Goal: Check status: Check status

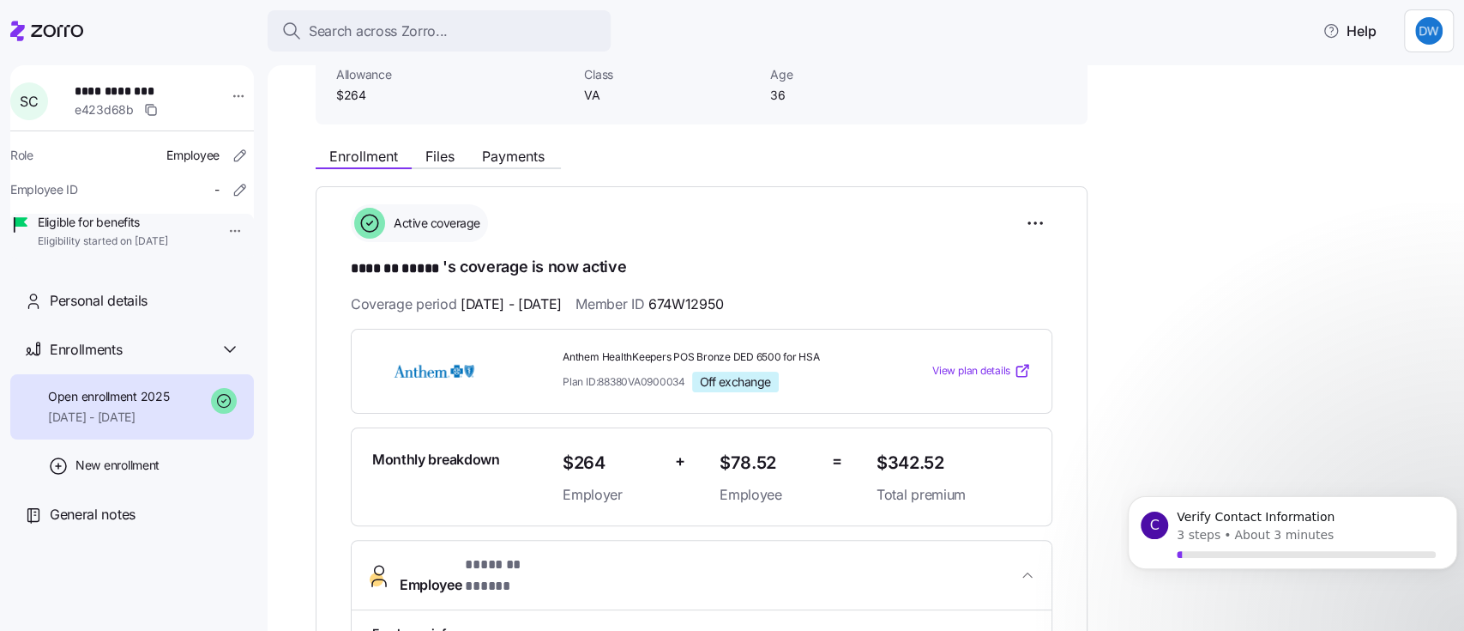
scroll to position [100, 0]
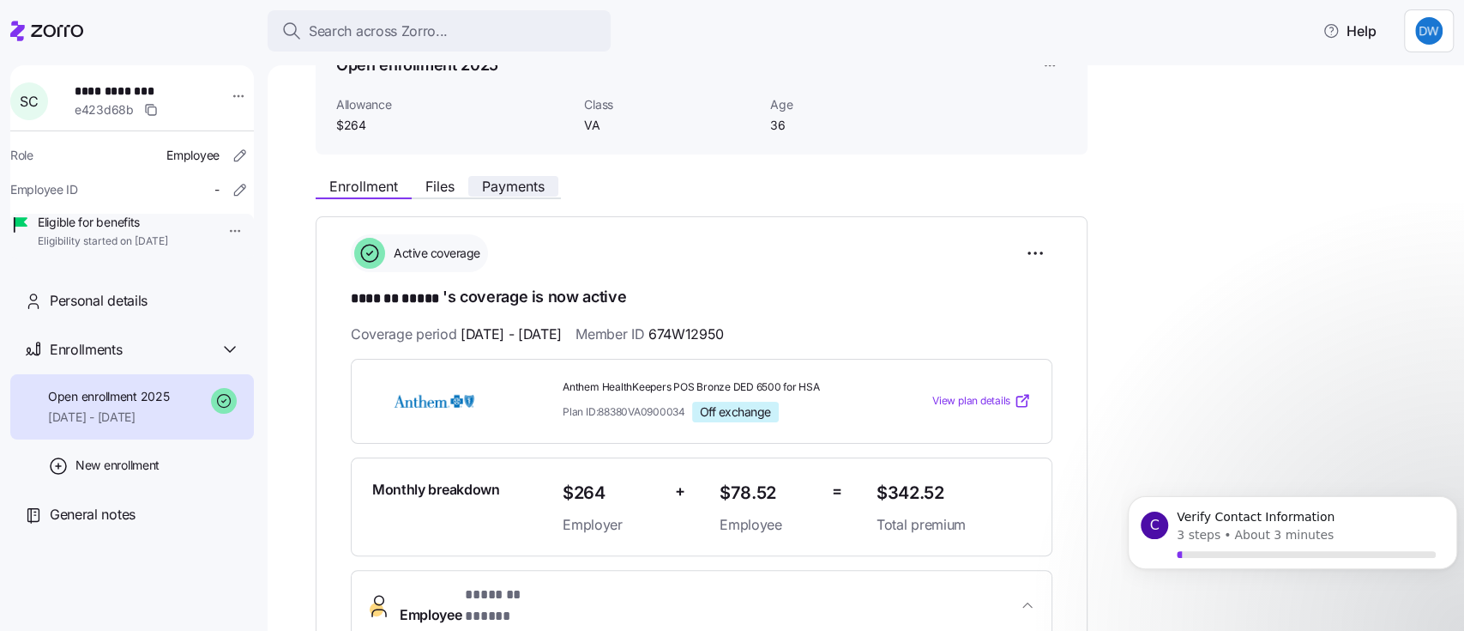
click at [499, 182] on span "Payments" at bounding box center [513, 186] width 63 height 14
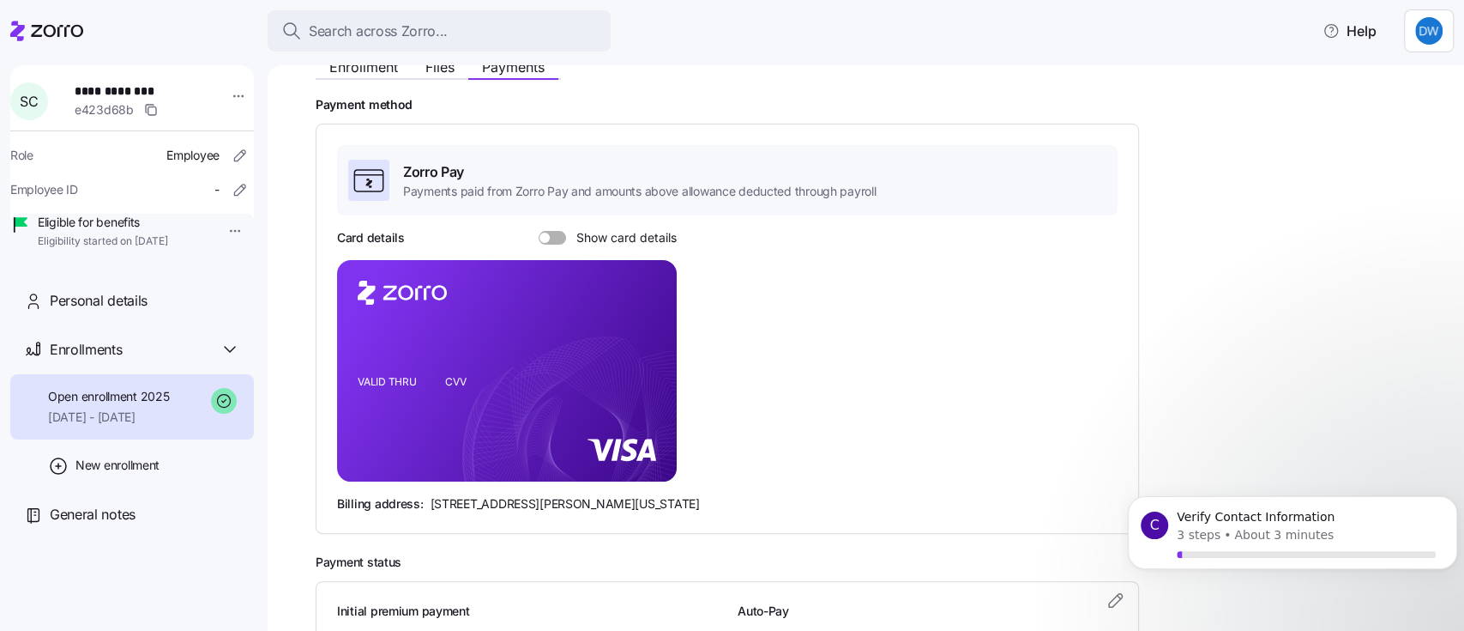
scroll to position [228, 0]
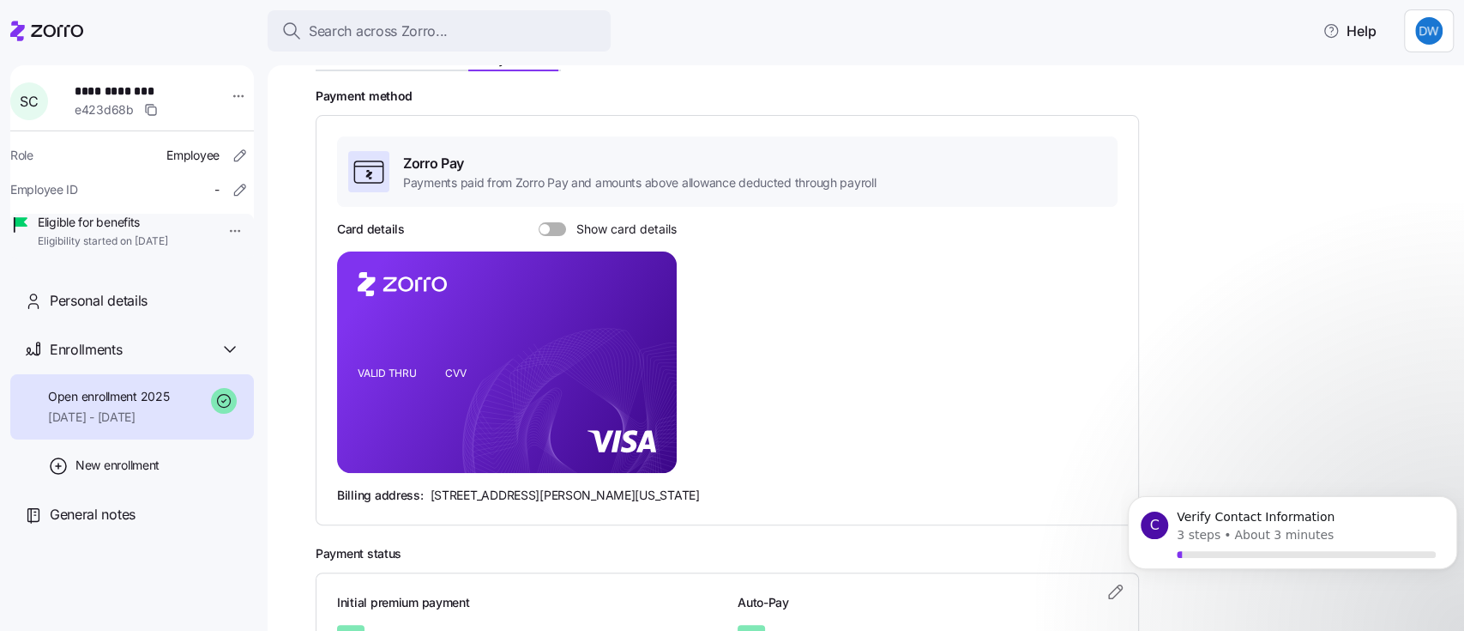
click at [550, 226] on span at bounding box center [558, 229] width 17 height 14
click at [539, 222] on input "Show card details" at bounding box center [539, 222] width 0 height 0
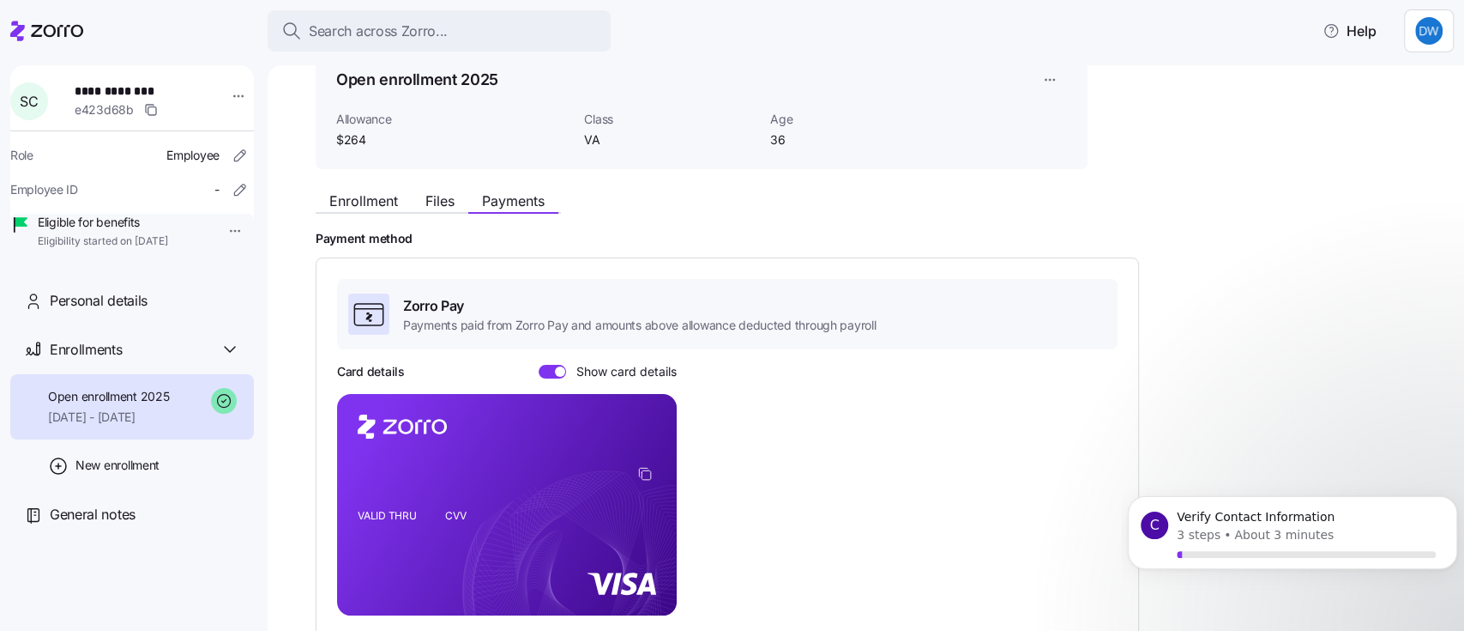
scroll to position [0, 0]
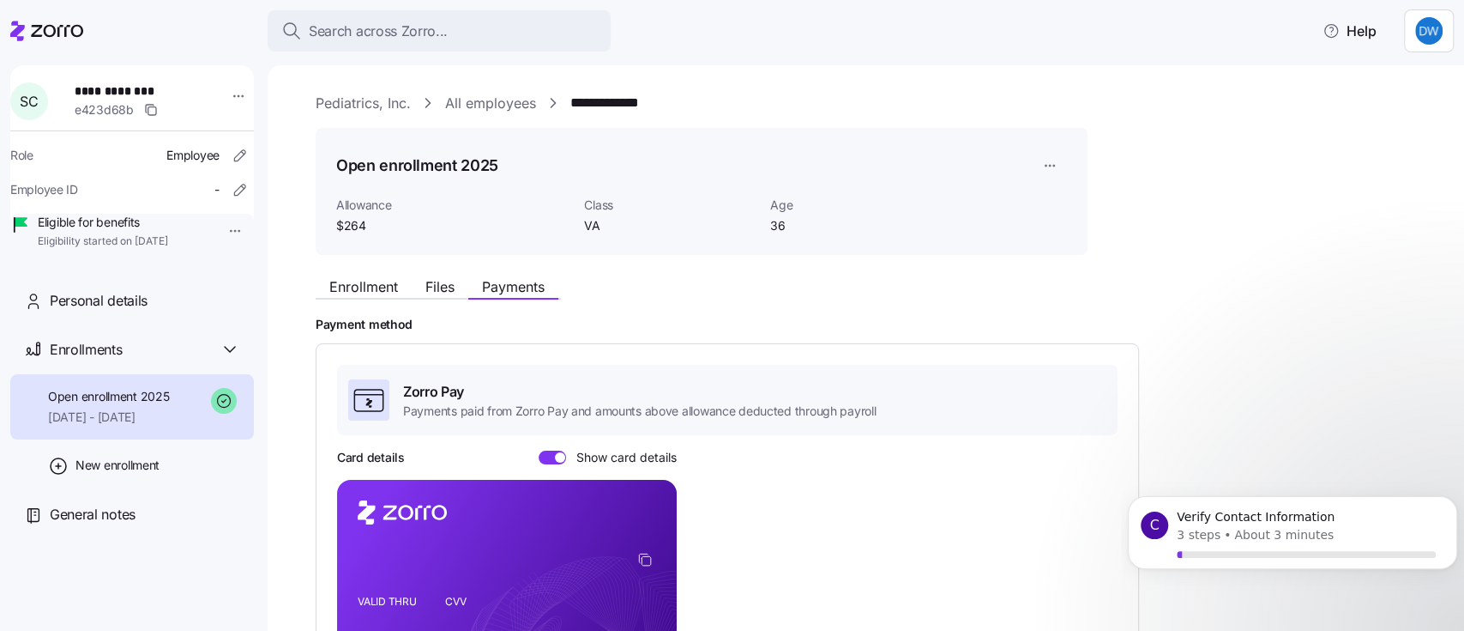
click at [622, 107] on link "**********" at bounding box center [617, 103] width 94 height 21
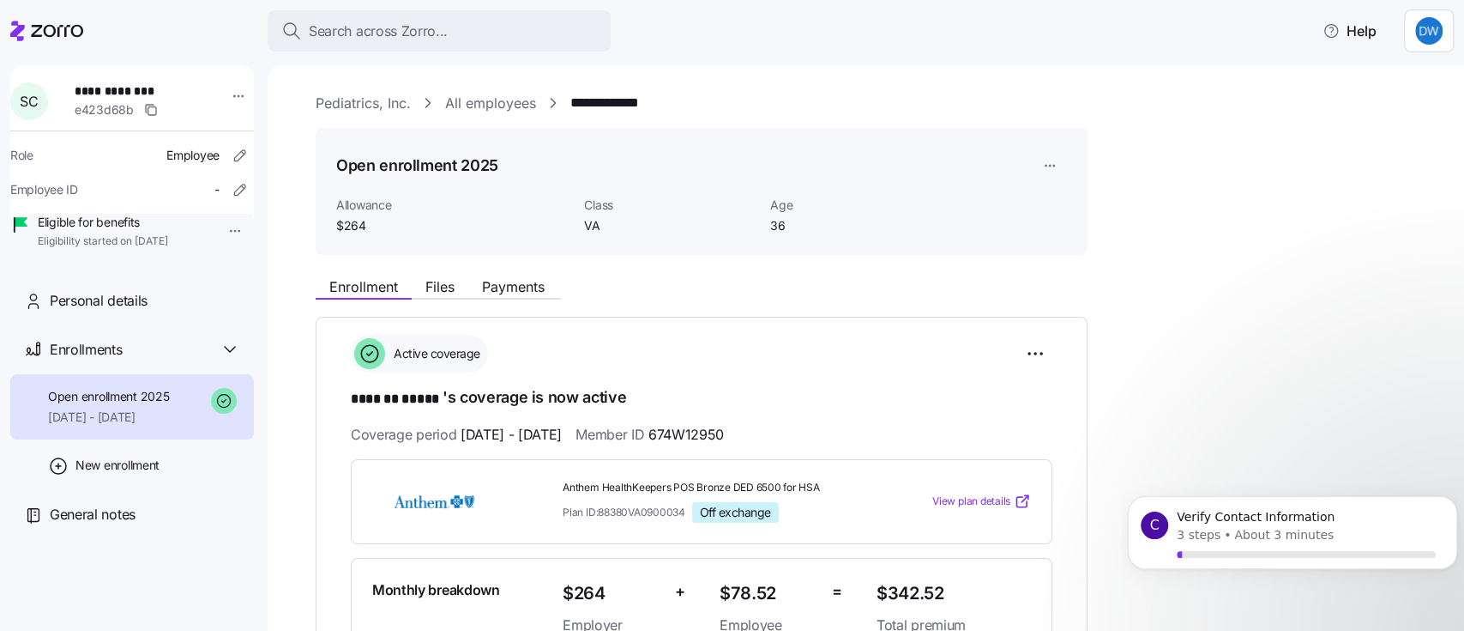
scroll to position [343, 0]
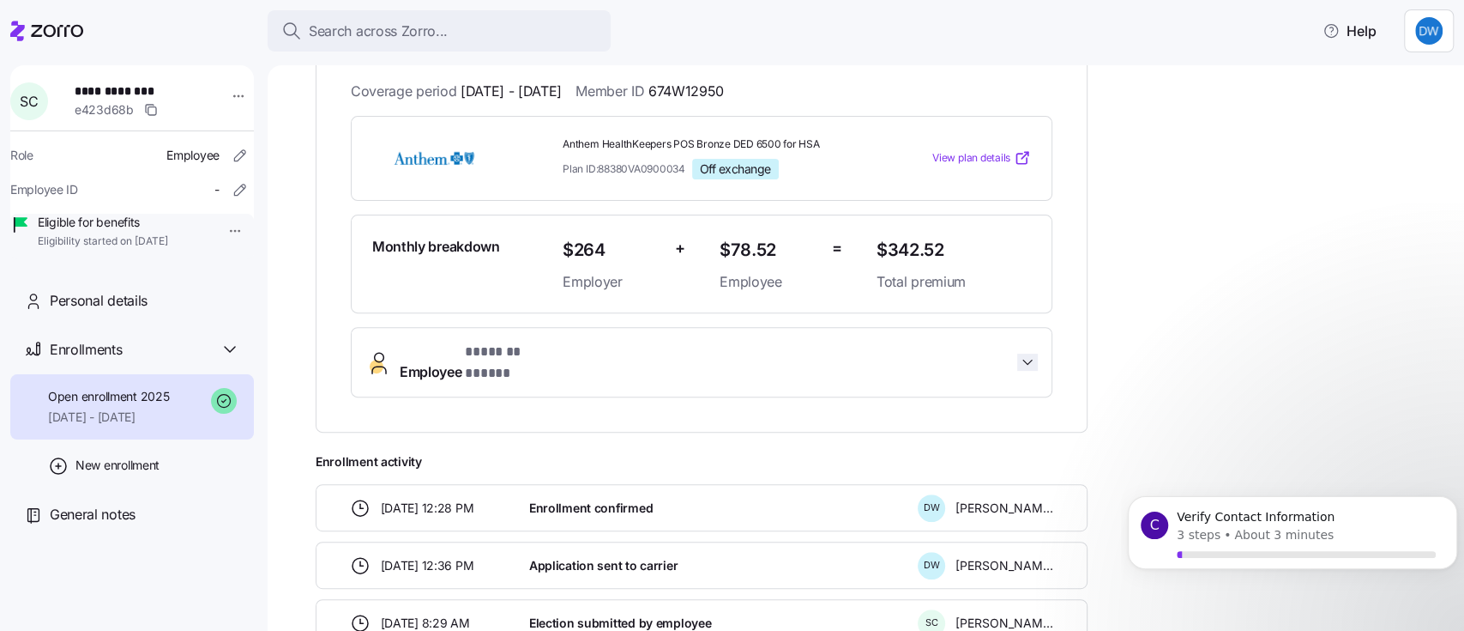
click at [1023, 353] on icon "button" at bounding box center [1027, 361] width 17 height 17
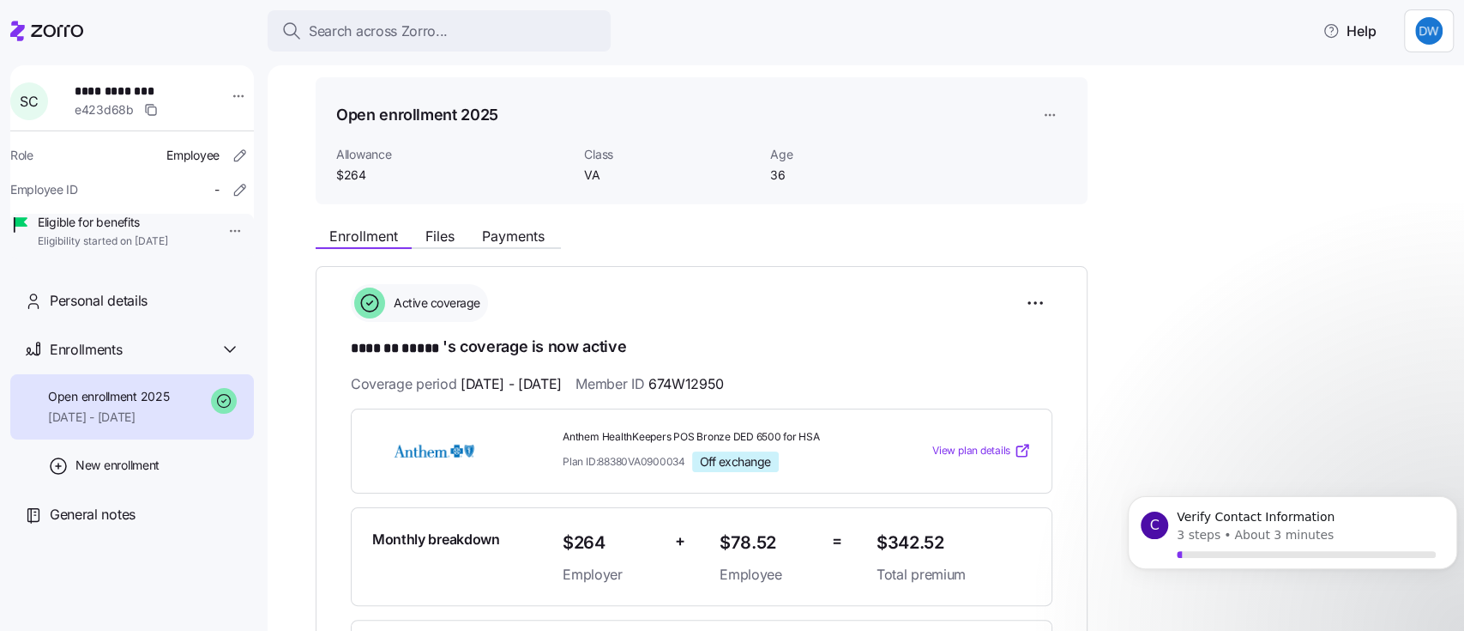
scroll to position [0, 0]
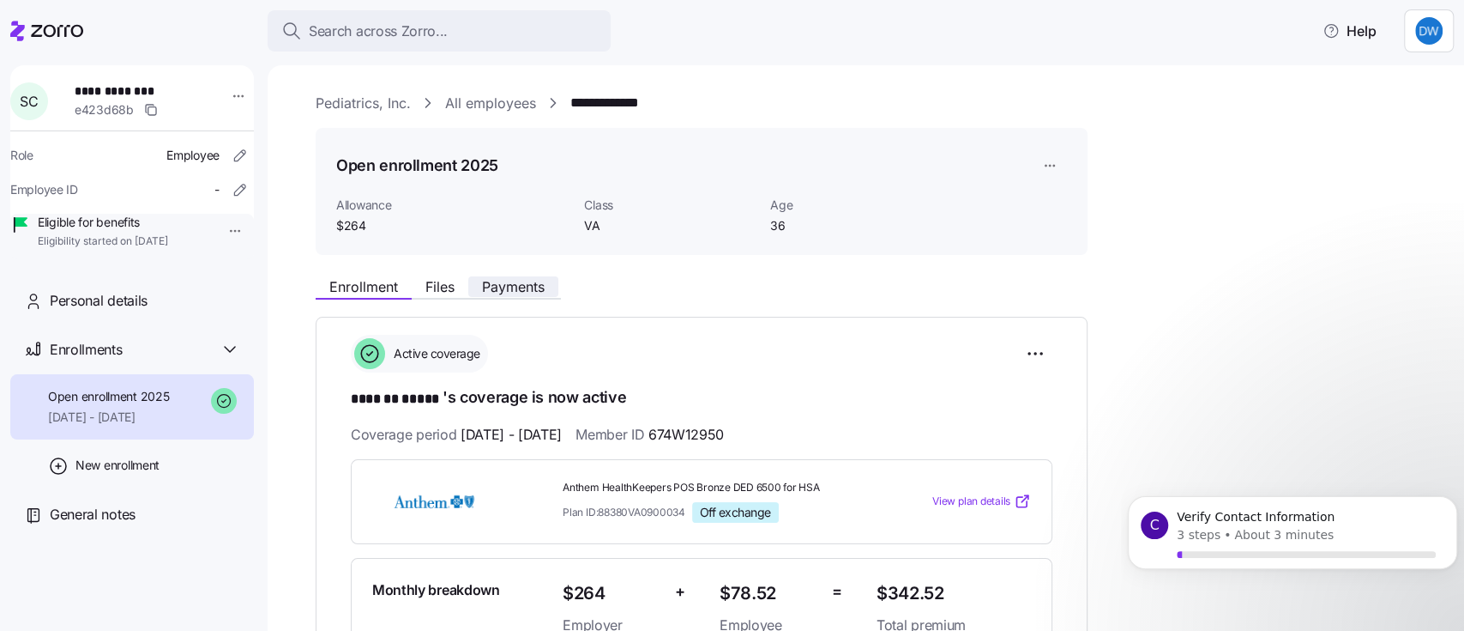
click at [512, 287] on span "Payments" at bounding box center [513, 287] width 63 height 14
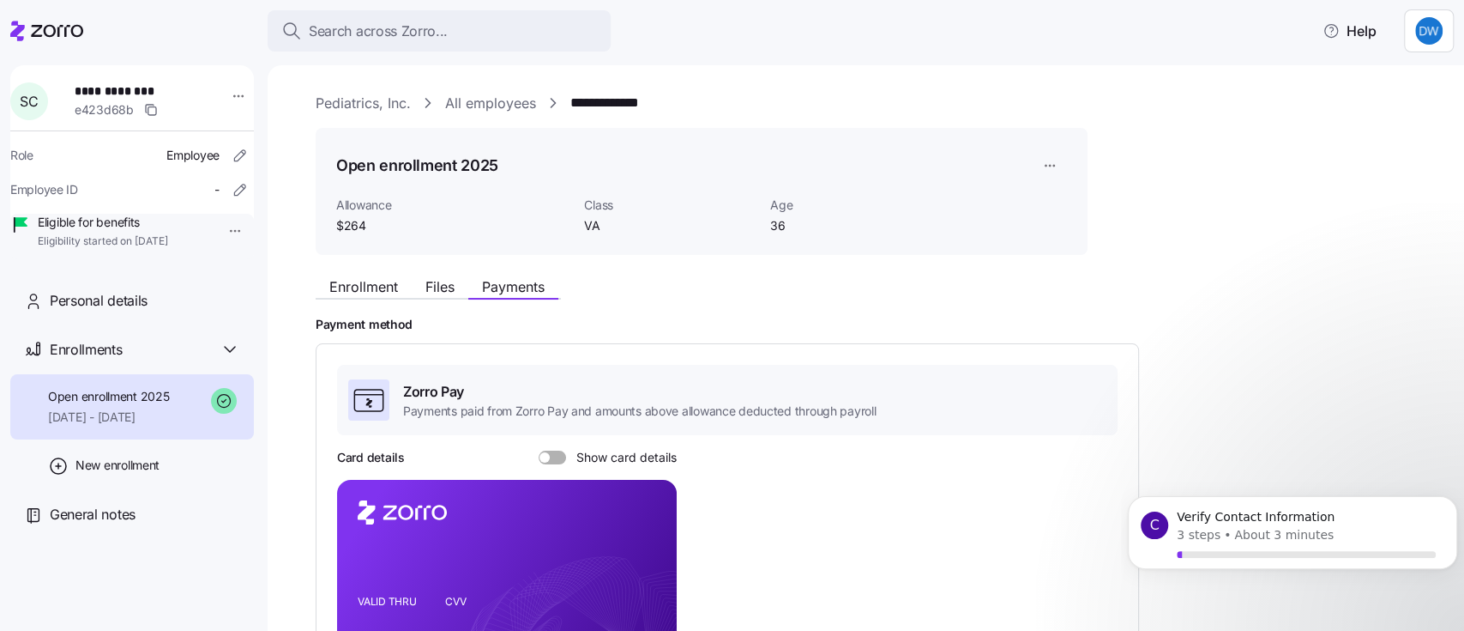
scroll to position [228, 0]
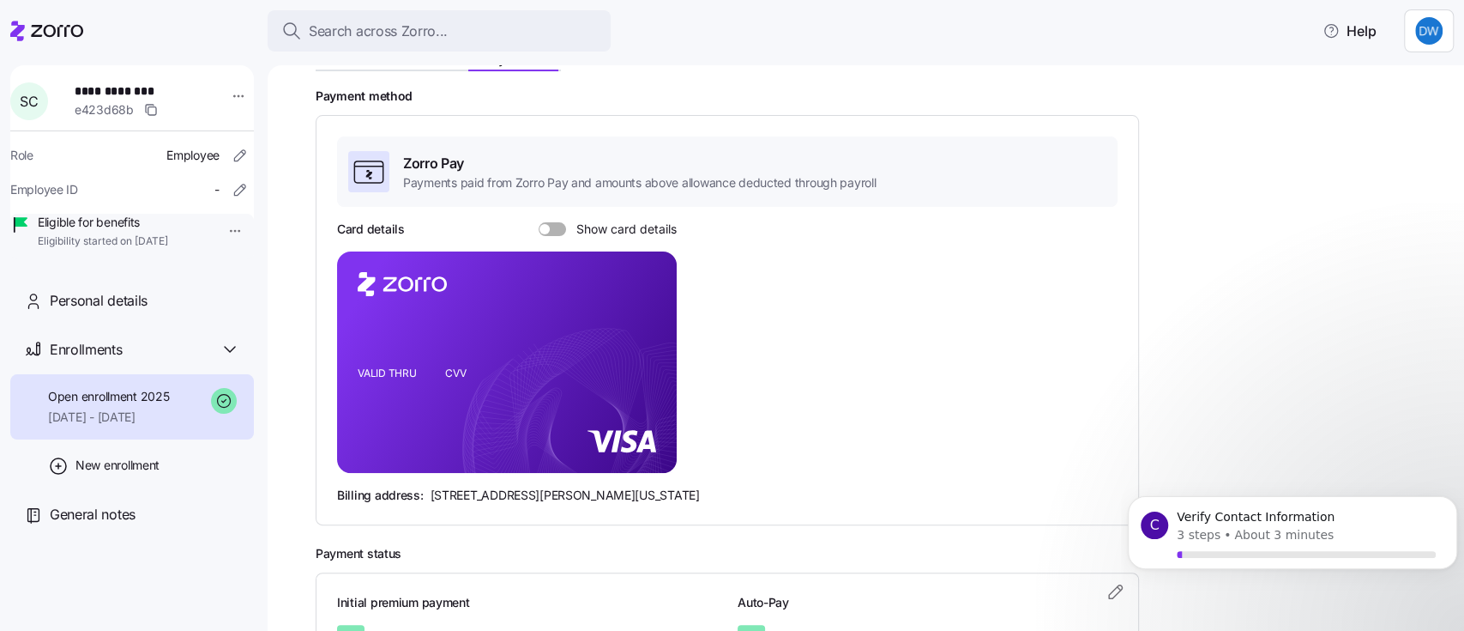
click at [548, 227] on span at bounding box center [545, 229] width 10 height 10
click at [539, 222] on input "Show card details" at bounding box center [539, 222] width 0 height 0
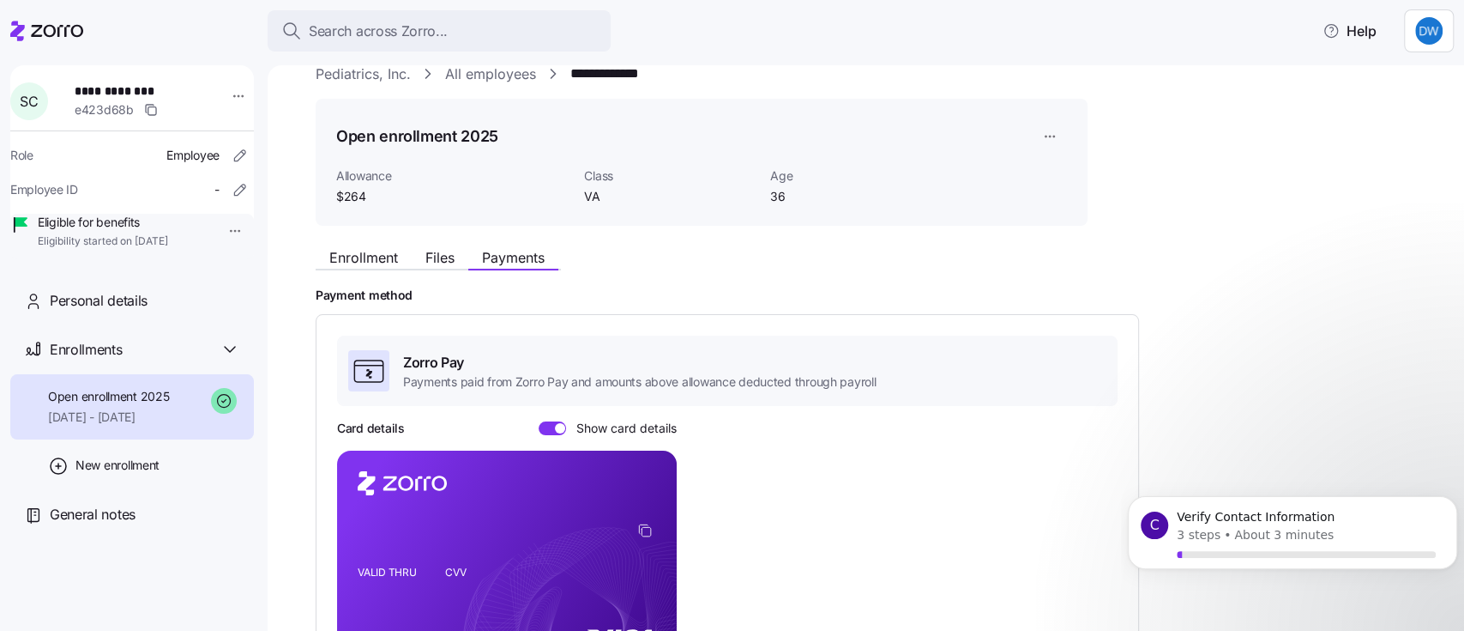
scroll to position [0, 0]
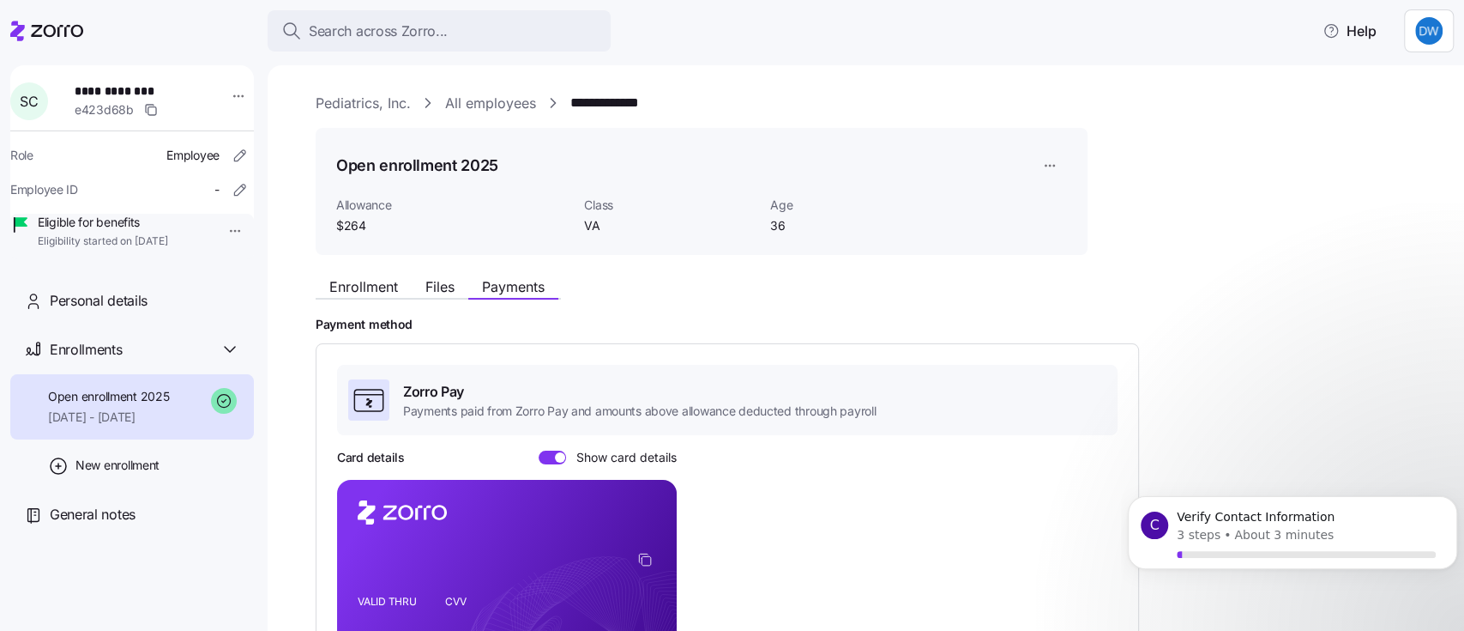
click at [482, 102] on link "All employees" at bounding box center [490, 103] width 91 height 21
